Goal: Task Accomplishment & Management: Use online tool/utility

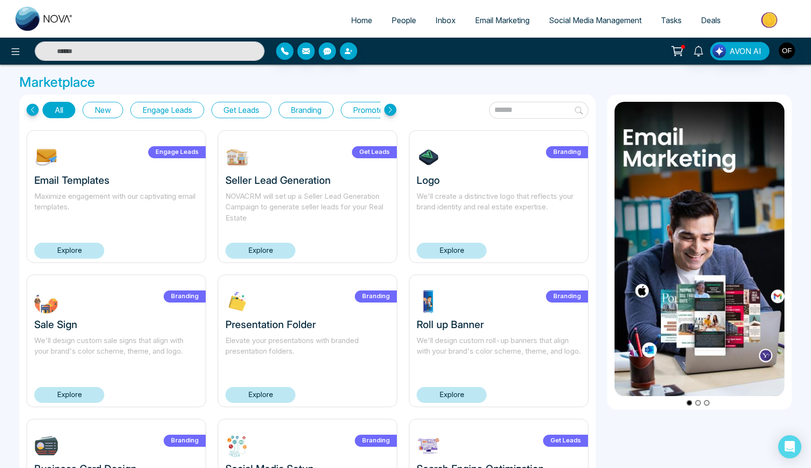
click at [14, 54] on icon at bounding box center [16, 52] width 12 height 12
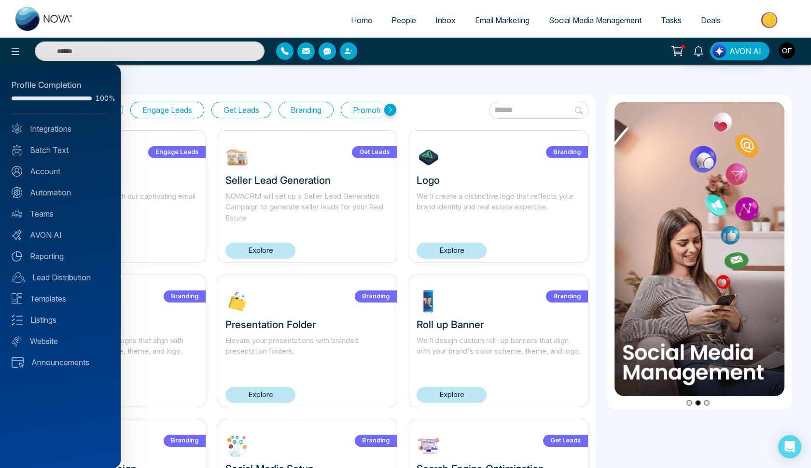
click at [583, 20] on div at bounding box center [405, 234] width 811 height 468
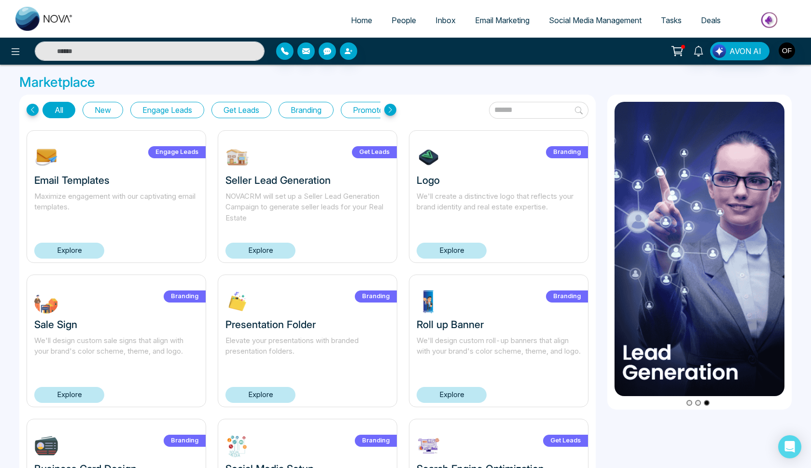
click at [583, 20] on span "Social Media Management" at bounding box center [595, 20] width 93 height 10
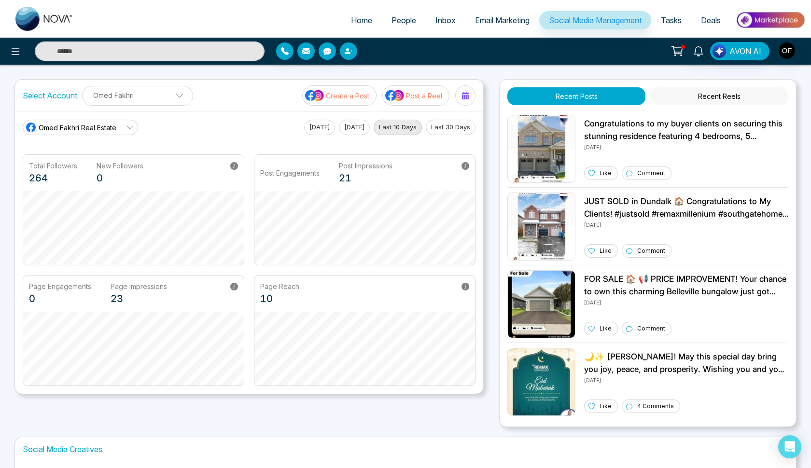
click at [483, 22] on span "Email Marketing" at bounding box center [502, 20] width 55 height 10
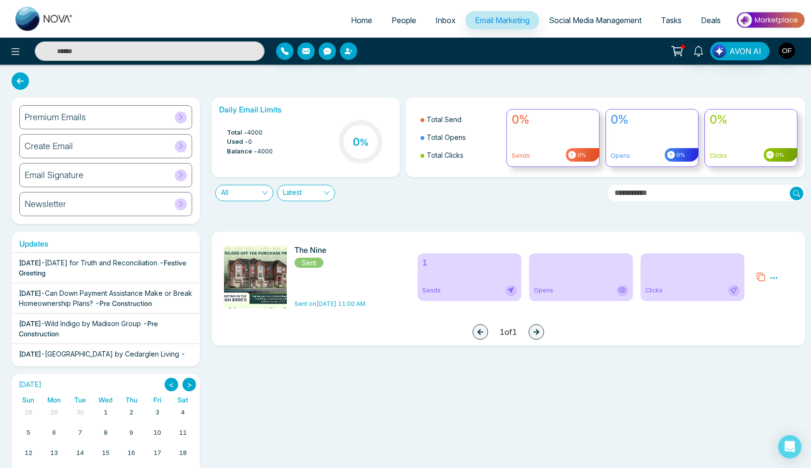
click at [108, 119] on div "Premium Emails" at bounding box center [105, 117] width 173 height 24
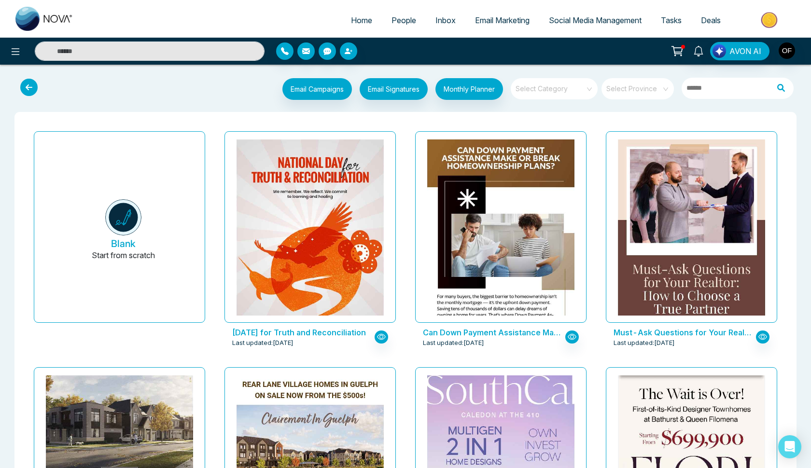
click at [27, 90] on icon at bounding box center [28, 87] width 17 height 17
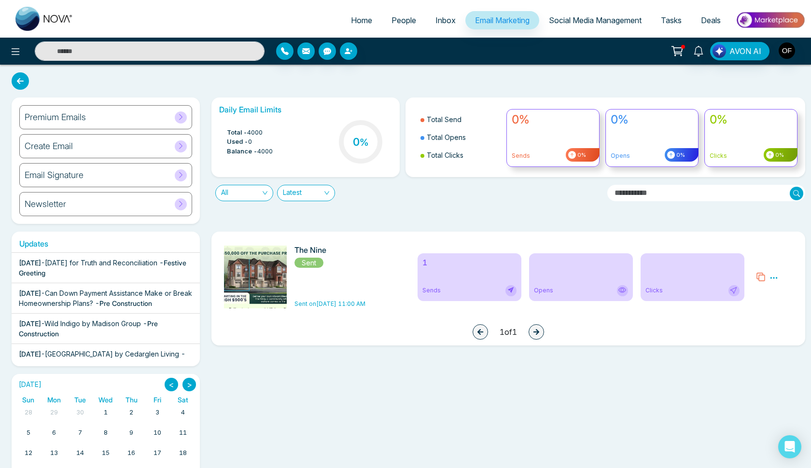
click at [99, 177] on div "Email Signature" at bounding box center [105, 175] width 173 height 24
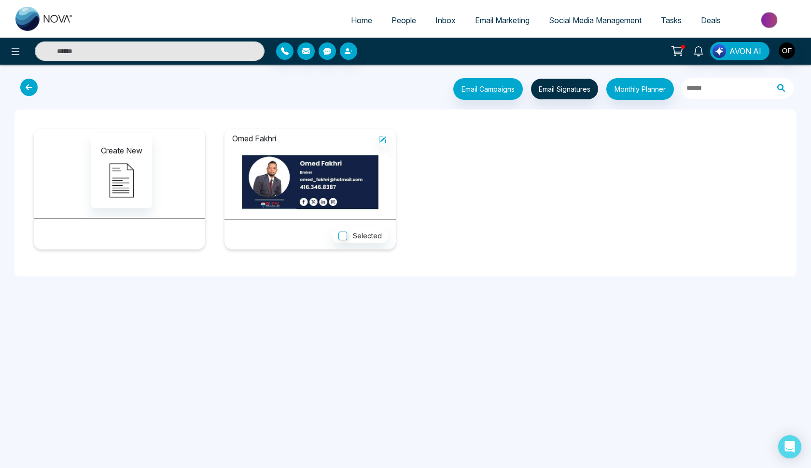
click at [313, 175] on img at bounding box center [310, 182] width 156 height 58
click at [274, 182] on img at bounding box center [310, 182] width 156 height 58
click at [16, 54] on icon at bounding box center [16, 51] width 8 height 7
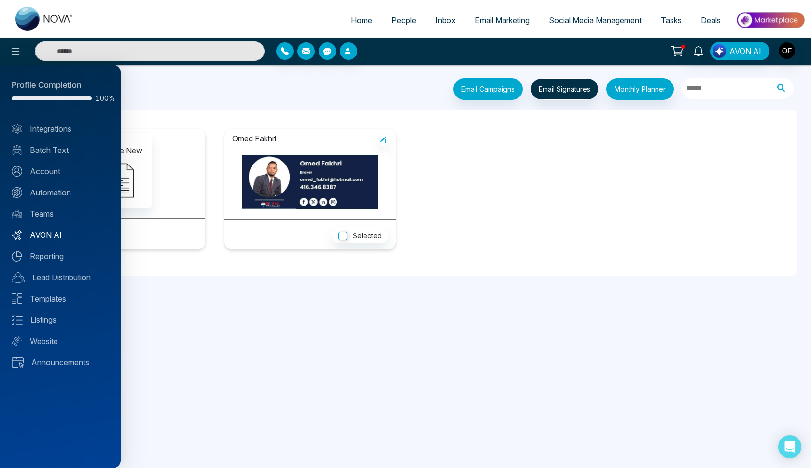
click at [43, 235] on link "AVON AI" at bounding box center [61, 235] width 98 height 12
